Goal: Find specific page/section: Find specific page/section

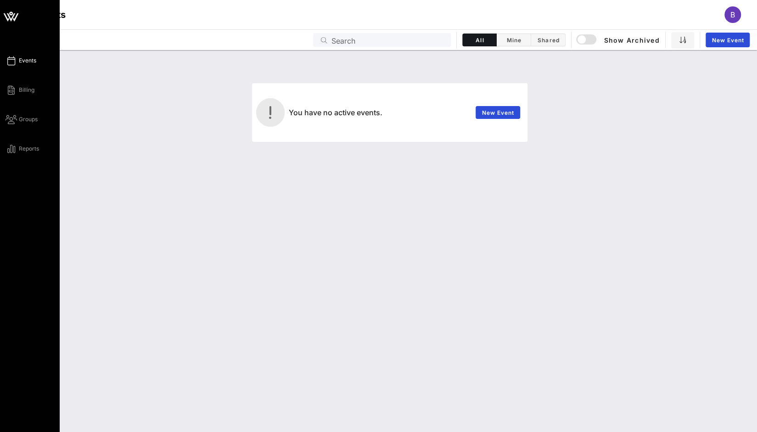
click at [23, 61] on span "Events" at bounding box center [27, 60] width 17 height 8
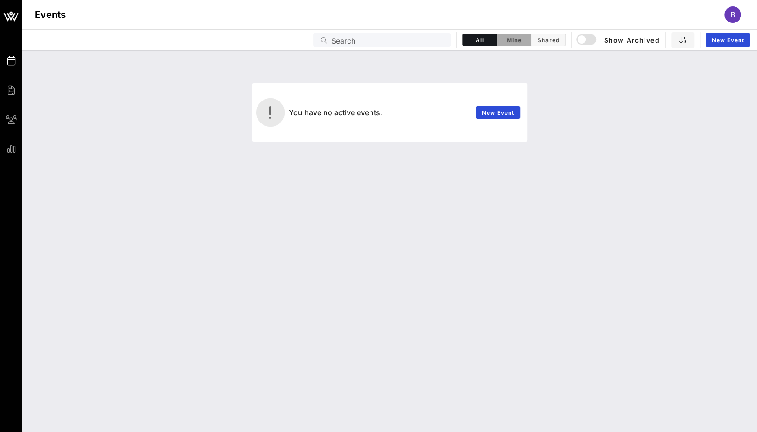
drag, startPoint x: 513, startPoint y: 34, endPoint x: 520, endPoint y: 39, distance: 9.3
click at [513, 35] on button "Mine" at bounding box center [514, 40] width 34 height 13
click at [483, 39] on span "All" at bounding box center [479, 40] width 22 height 7
click at [548, 41] on span "Shared" at bounding box center [547, 40] width 23 height 7
drag, startPoint x: 487, startPoint y: 38, endPoint x: 541, endPoint y: 44, distance: 53.6
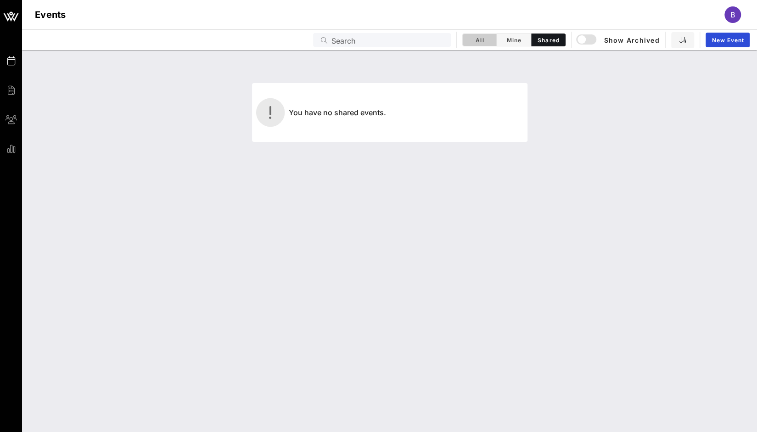
click at [487, 39] on span "All" at bounding box center [479, 40] width 22 height 7
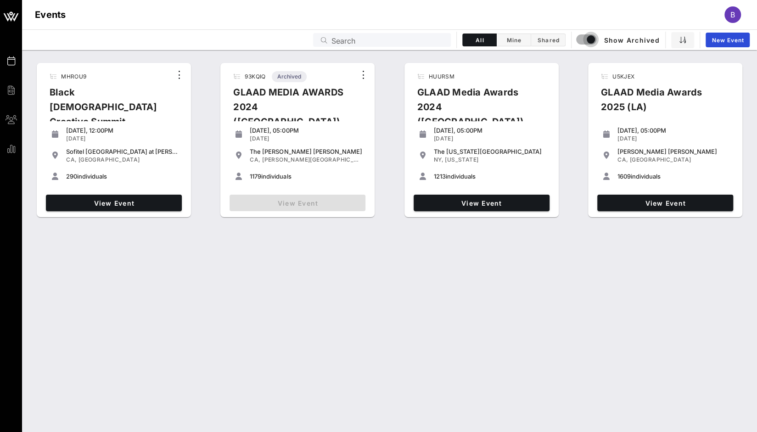
click at [384, 31] on div "Events Search All Mine Shared Show Archived New Event" at bounding box center [389, 39] width 735 height 21
click at [378, 39] on input "Search" at bounding box center [388, 40] width 114 height 12
paste input "Z8OISX"
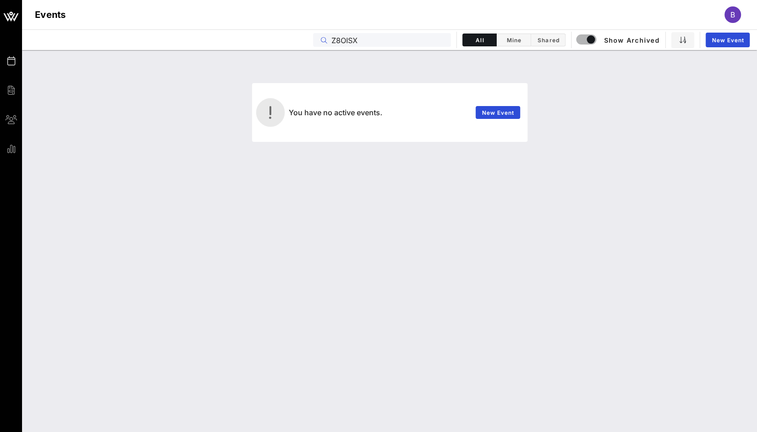
type input "Z8OISX"
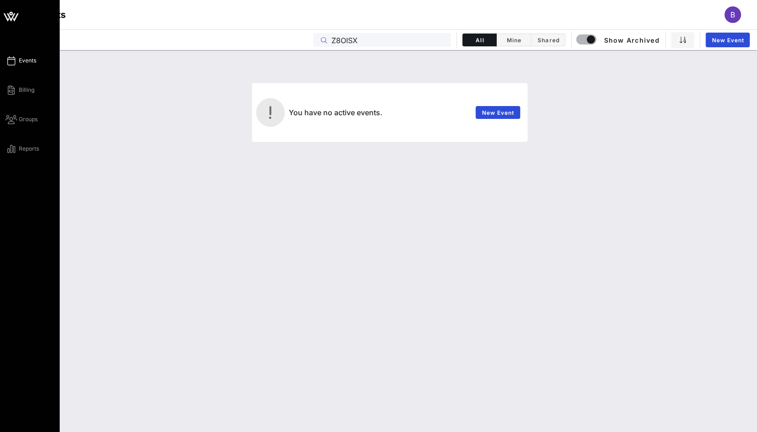
click at [17, 65] on link "Events" at bounding box center [21, 60] width 31 height 11
click at [22, 122] on span "Groups" at bounding box center [28, 119] width 19 height 8
